Goal: Task Accomplishment & Management: Use online tool/utility

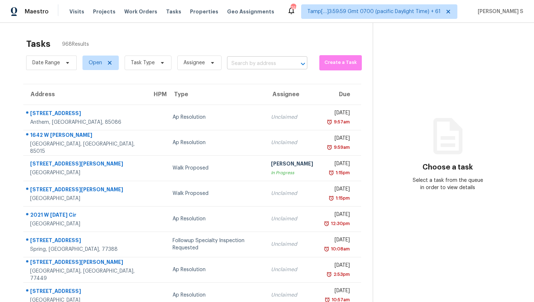
click at [243, 64] on input "text" at bounding box center [257, 63] width 60 height 11
click at [159, 62] on icon at bounding box center [162, 63] width 6 height 6
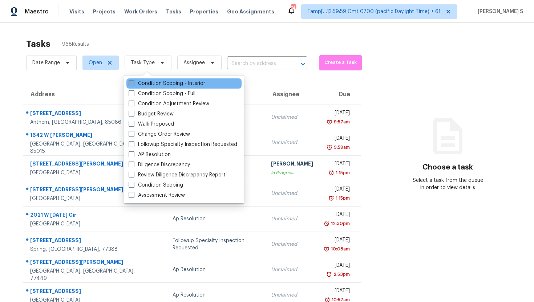
click at [152, 83] on label "Condition Scoping - Interior" at bounding box center [167, 83] width 77 height 7
click at [133, 83] on input "Condition Scoping - Interior" at bounding box center [131, 82] width 5 height 5
checkbox input "true"
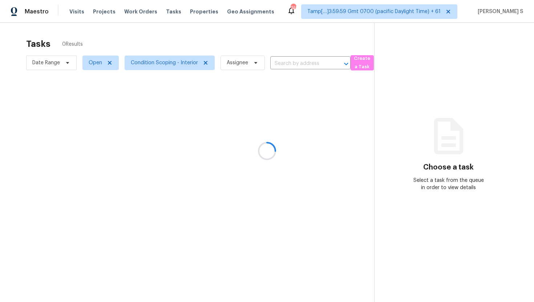
click at [292, 62] on div at bounding box center [267, 151] width 534 height 302
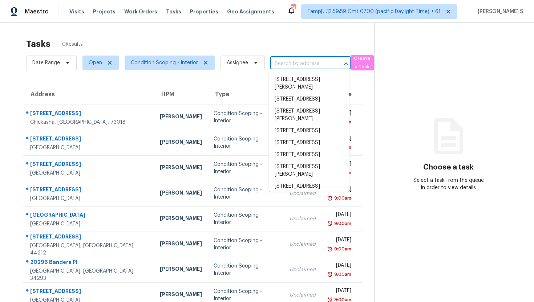
click at [292, 62] on input "text" at bounding box center [300, 63] width 60 height 11
paste input "2601 S 28th St Kansas City KS 66106"
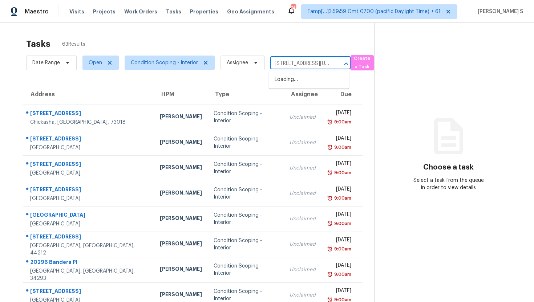
scroll to position [0, 31]
type input "2601 S 28th St Kansas City KS 66106"
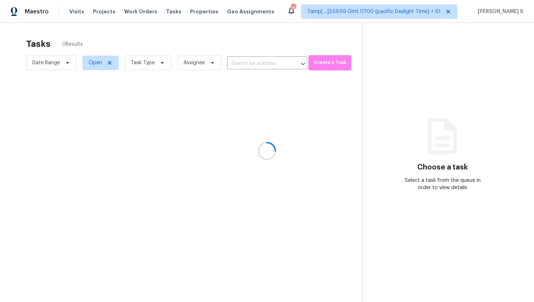
click at [231, 68] on div at bounding box center [267, 151] width 534 height 302
click at [231, 65] on div at bounding box center [267, 151] width 534 height 302
click at [252, 62] on div at bounding box center [267, 151] width 534 height 302
click at [150, 69] on div at bounding box center [267, 151] width 534 height 302
click at [147, 65] on div at bounding box center [267, 151] width 534 height 302
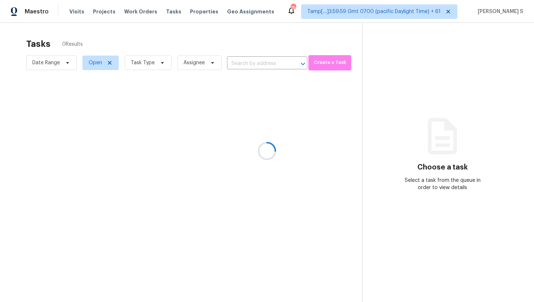
click at [156, 65] on div at bounding box center [267, 151] width 534 height 302
